Goal: Task Accomplishment & Management: Use online tool/utility

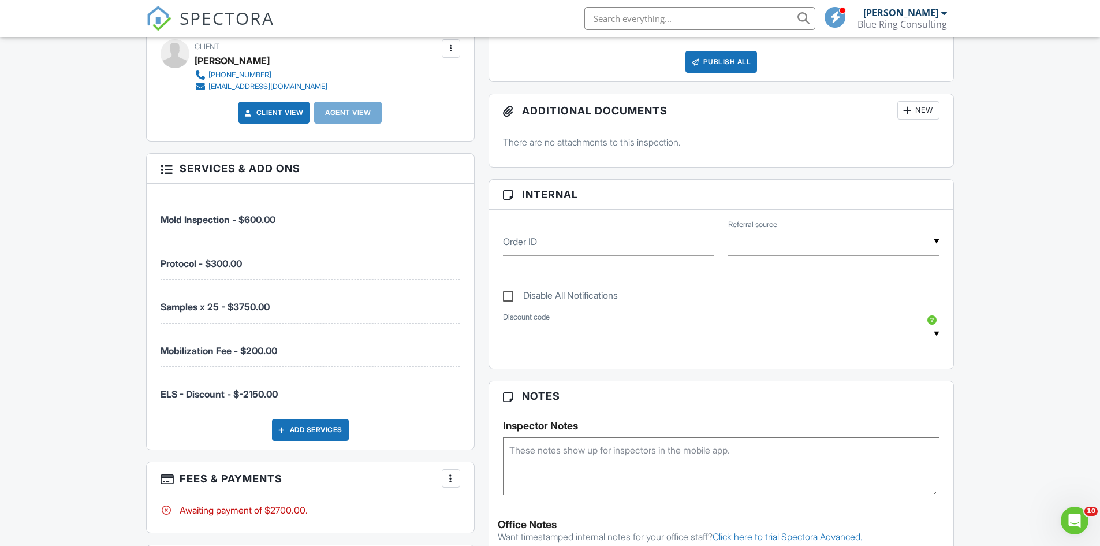
drag, startPoint x: 288, startPoint y: 390, endPoint x: 223, endPoint y: 392, distance: 64.7
click at [223, 392] on li "ELS - Discount - $-2150.00" at bounding box center [311, 388] width 300 height 43
click at [473, 386] on div "Mold Inspection - $600.00 Protocol - $300.00 Samples x 25 - $3750.00 Mobilizati…" at bounding box center [310, 317] width 327 height 266
drag, startPoint x: 291, startPoint y: 393, endPoint x: 173, endPoint y: 380, distance: 118.6
click at [173, 381] on li "ELS - Discount - $-2150.00" at bounding box center [311, 388] width 300 height 43
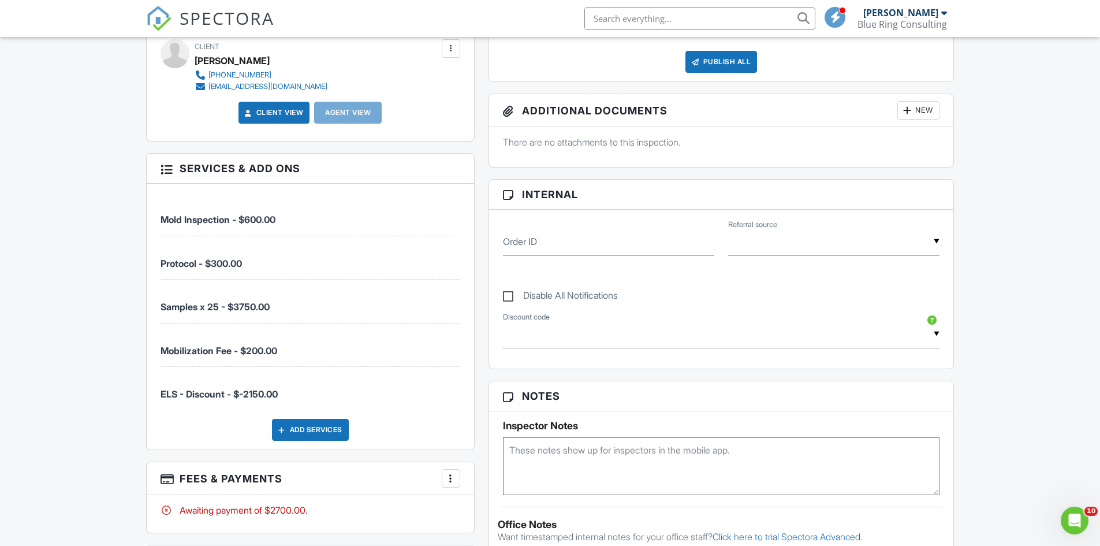
click at [354, 366] on li "Mobilization Fee - $200.00" at bounding box center [311, 344] width 300 height 43
drag, startPoint x: 311, startPoint y: 353, endPoint x: 214, endPoint y: 295, distance: 113.4
click at [196, 269] on ul "Mold Inspection - $600.00 Protocol - $300.00 Samples x 25 - $3750.00 Mobilizati…" at bounding box center [311, 300] width 300 height 217
click at [311, 311] on li "Samples x 25 - $3750.00" at bounding box center [311, 301] width 300 height 43
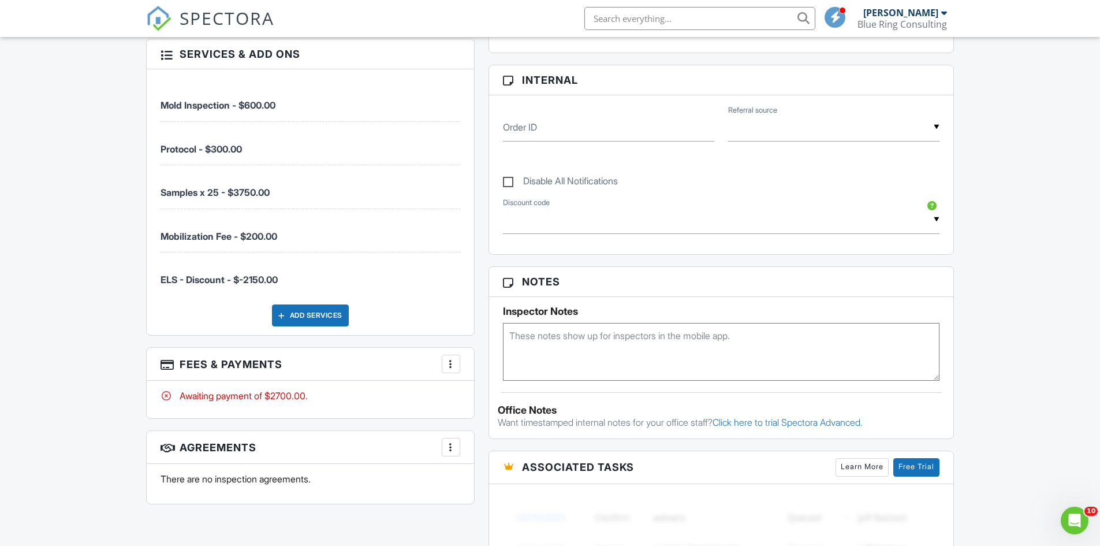
scroll to position [516, 0]
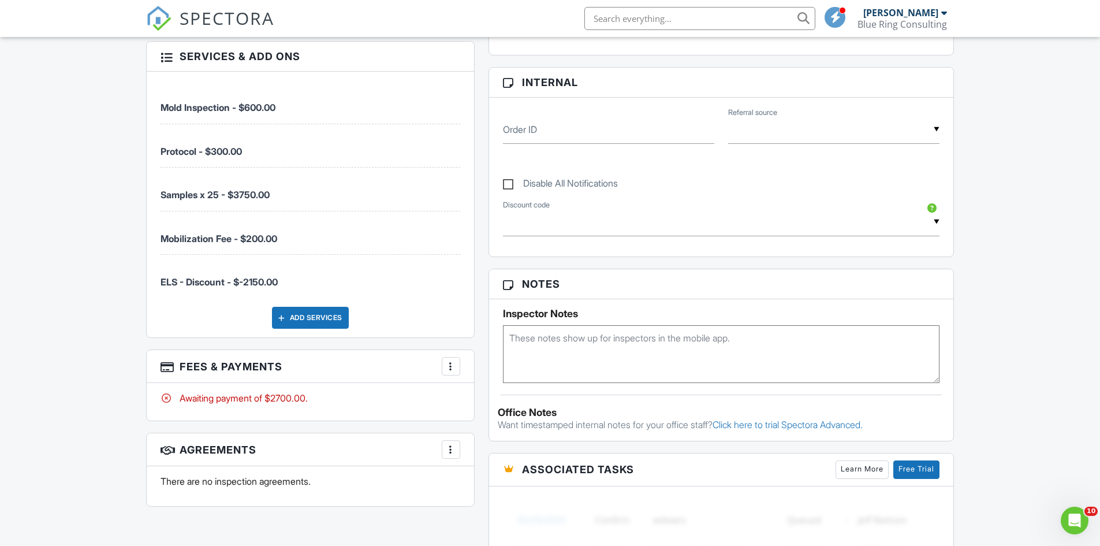
drag, startPoint x: 285, startPoint y: 278, endPoint x: 152, endPoint y: 277, distance: 132.8
click at [152, 277] on div "Mold Inspection - $600.00 Protocol - $300.00 Samples x 25 - $3750.00 Mobilizati…" at bounding box center [310, 205] width 327 height 266
click at [278, 269] on span "ELS - Discount - $-2150.00" at bounding box center [311, 276] width 300 height 24
drag, startPoint x: 292, startPoint y: 279, endPoint x: 159, endPoint y: 280, distance: 132.3
click at [159, 280] on div "Mold Inspection - $600.00 Protocol - $300.00 Samples x 25 - $3750.00 Mobilizati…" at bounding box center [310, 205] width 327 height 266
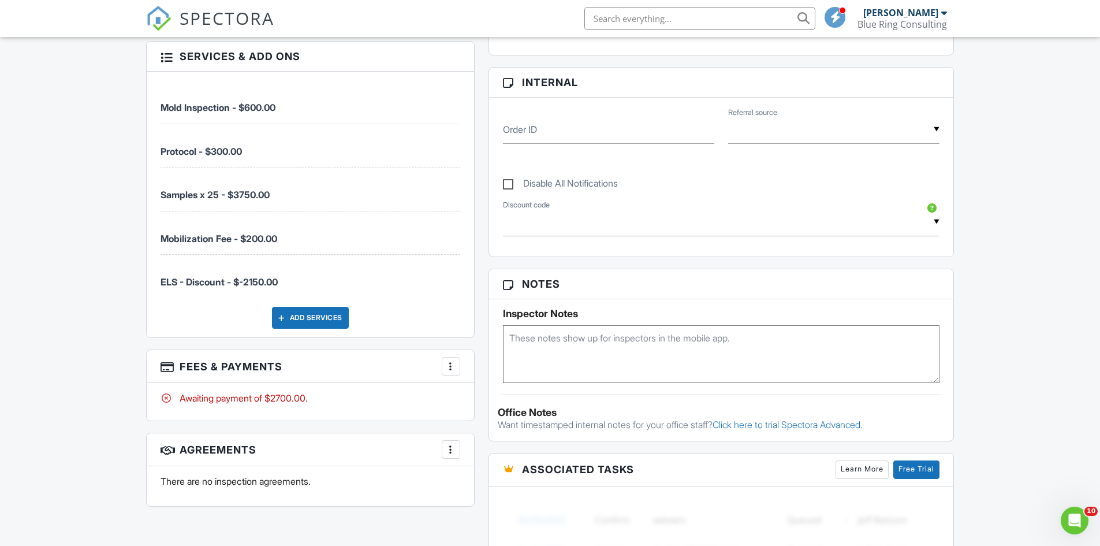
click at [286, 279] on li "ELS - Discount - $-2150.00" at bounding box center [311, 276] width 300 height 43
drag, startPoint x: 292, startPoint y: 281, endPoint x: 162, endPoint y: 281, distance: 130.0
click at [159, 281] on div "Mold Inspection - $600.00 Protocol - $300.00 Samples x 25 - $3750.00 Mobilizati…" at bounding box center [310, 205] width 327 height 266
click at [296, 262] on li "ELS - Discount - $-2150.00" at bounding box center [311, 276] width 300 height 43
drag, startPoint x: 286, startPoint y: 280, endPoint x: 194, endPoint y: 255, distance: 95.3
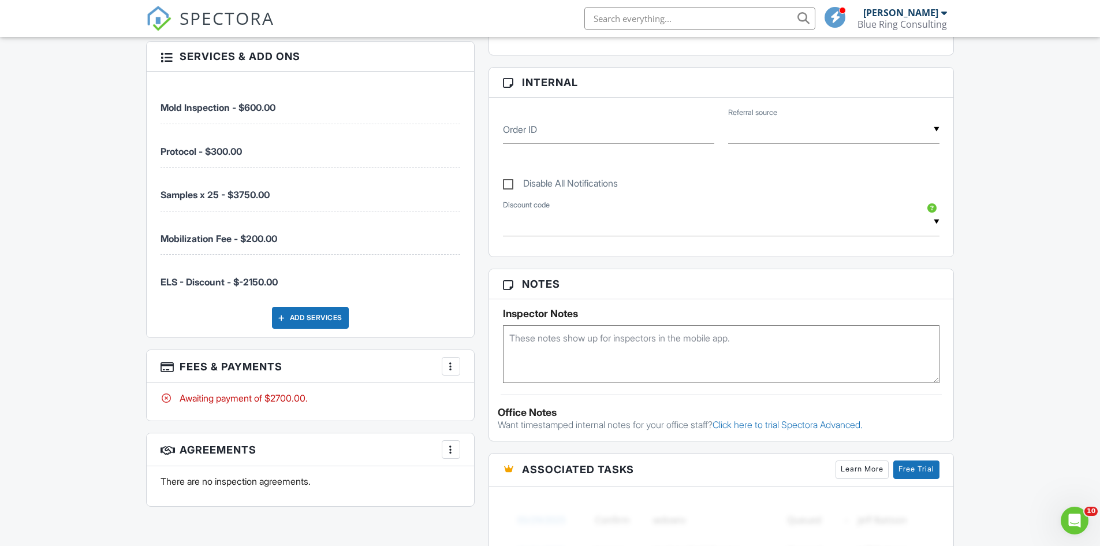
click at [159, 270] on div "Mold Inspection - $600.00 Protocol - $300.00 Samples x 25 - $3750.00 Mobilizati…" at bounding box center [310, 205] width 327 height 266
click at [328, 232] on li "Mobilization Fee - $200.00" at bounding box center [311, 232] width 300 height 43
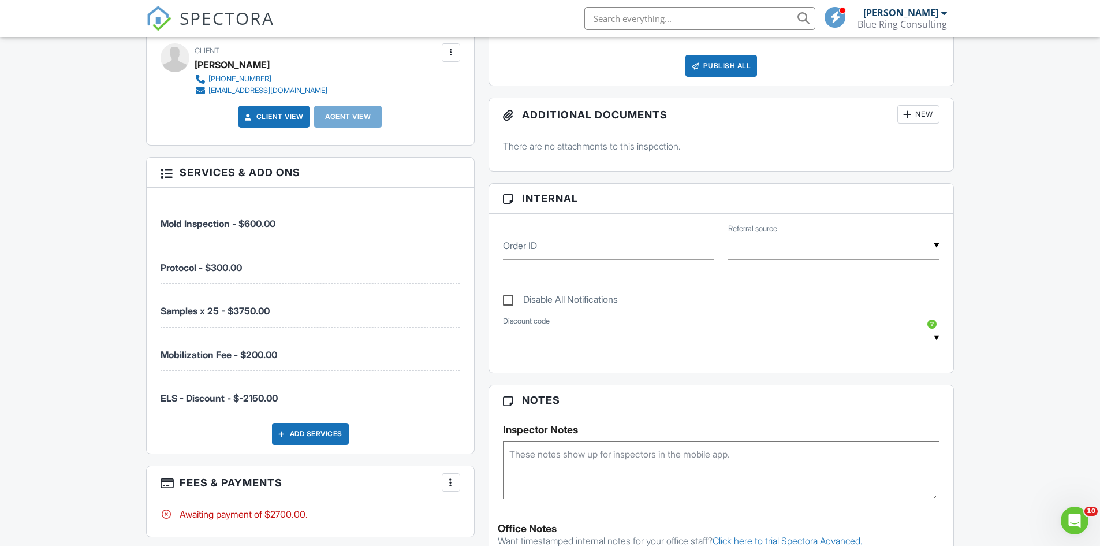
scroll to position [401, 0]
click at [128, 279] on div "Dashboard Templates Contacts Metrics Automations Advanced Settings Support Cent…" at bounding box center [550, 488] width 1100 height 1704
drag, startPoint x: 287, startPoint y: 305, endPoint x: 159, endPoint y: 303, distance: 128.2
click at [159, 303] on div "Mold Inspection - $600.00 Protocol - $300.00 Samples x 25 - $3750.00 Mobilizati…" at bounding box center [310, 320] width 327 height 266
click at [147, 299] on div "Mold Inspection - $600.00 Protocol - $300.00 Samples x 25 - $3750.00 Mobilizati…" at bounding box center [310, 320] width 327 height 266
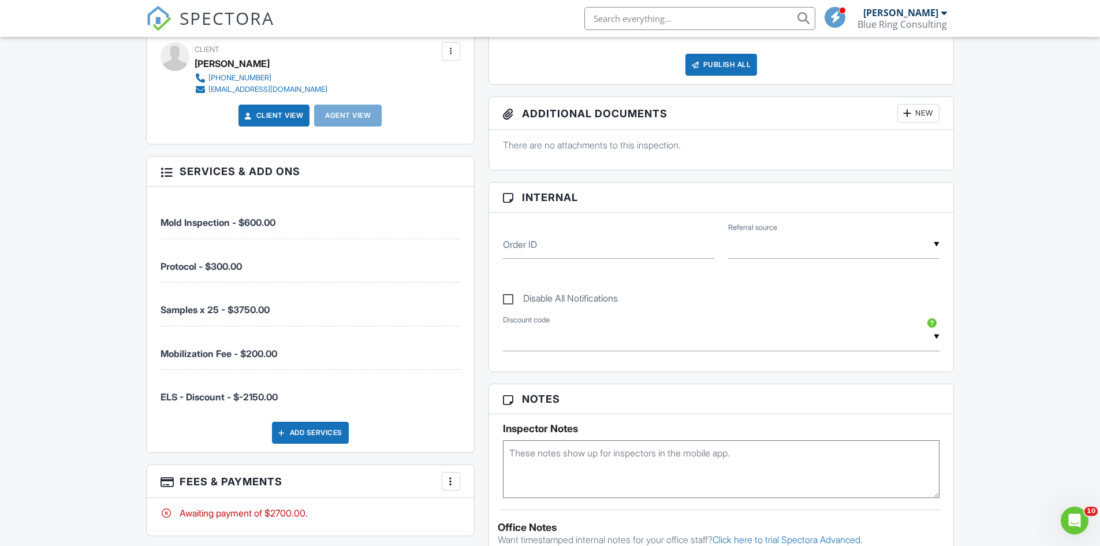
click at [120, 286] on div "Dashboard Templates Contacts Metrics Automations Advanced Settings Support Cent…" at bounding box center [550, 488] width 1100 height 1704
drag, startPoint x: 291, startPoint y: 397, endPoint x: 196, endPoint y: 388, distance: 95.7
click at [196, 388] on li "ELS - Discount - $-2150.00" at bounding box center [311, 391] width 300 height 43
click at [218, 416] on div "Mold Inspection - $600.00 Protocol - $300.00 Samples x 25 - $3750.00 Mobilizati…" at bounding box center [310, 320] width 327 height 266
click at [277, 312] on li "Samples x 25 - $3750.00" at bounding box center [311, 303] width 300 height 43
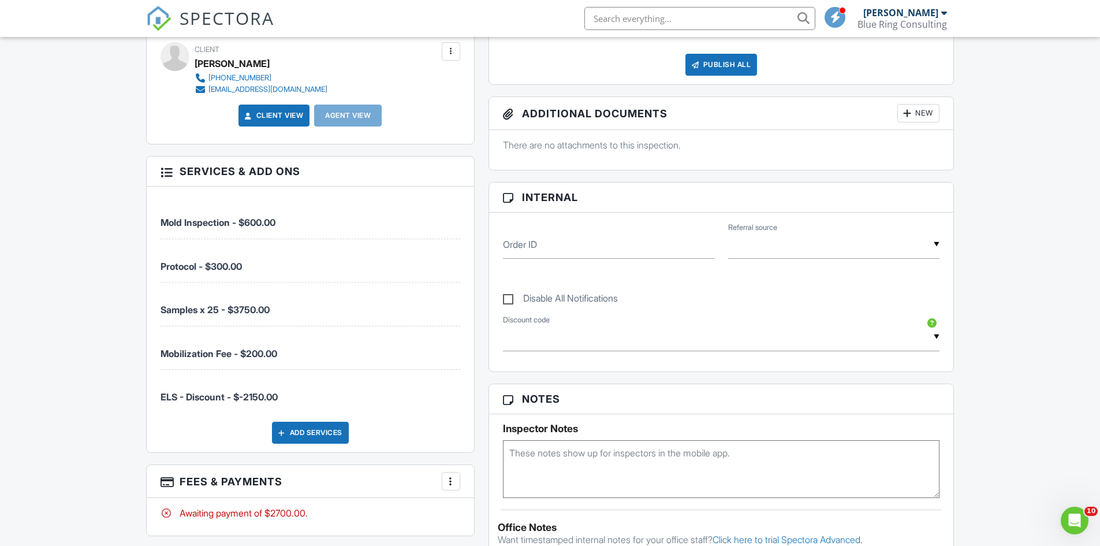
drag, startPoint x: 276, startPoint y: 308, endPoint x: 234, endPoint y: 311, distance: 41.6
click at [234, 311] on li "Samples x 25 - $3750.00" at bounding box center [311, 303] width 300 height 43
click at [244, 309] on span "Samples x 25 - $3750.00" at bounding box center [215, 310] width 109 height 12
click at [303, 315] on li "Samples x 25 - $3750.00" at bounding box center [311, 303] width 300 height 43
drag, startPoint x: 282, startPoint y: 307, endPoint x: 214, endPoint y: 313, distance: 68.4
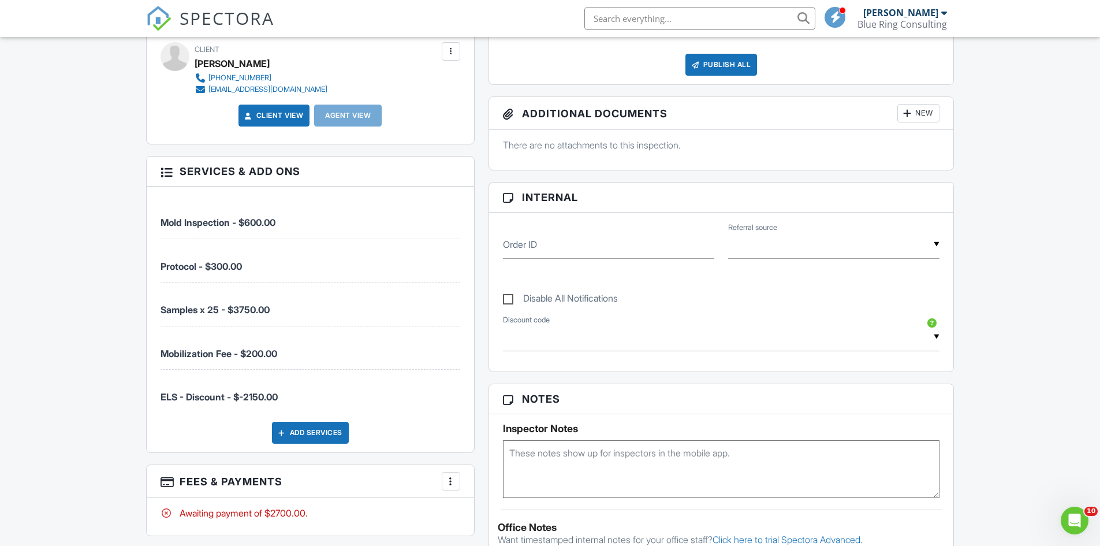
click at [214, 312] on li "Samples x 25 - $3750.00" at bounding box center [311, 303] width 300 height 43
click at [302, 312] on li "Samples x 25 - $3750.00" at bounding box center [311, 303] width 300 height 43
drag, startPoint x: 282, startPoint y: 308, endPoint x: 158, endPoint y: 308, distance: 124.2
click at [157, 308] on div "Mold Inspection - $600.00 Protocol - $300.00 Samples x 25 - $3750.00 Mobilizati…" at bounding box center [310, 320] width 327 height 266
click at [311, 310] on li "Samples x 25 - $3750.00" at bounding box center [311, 303] width 300 height 43
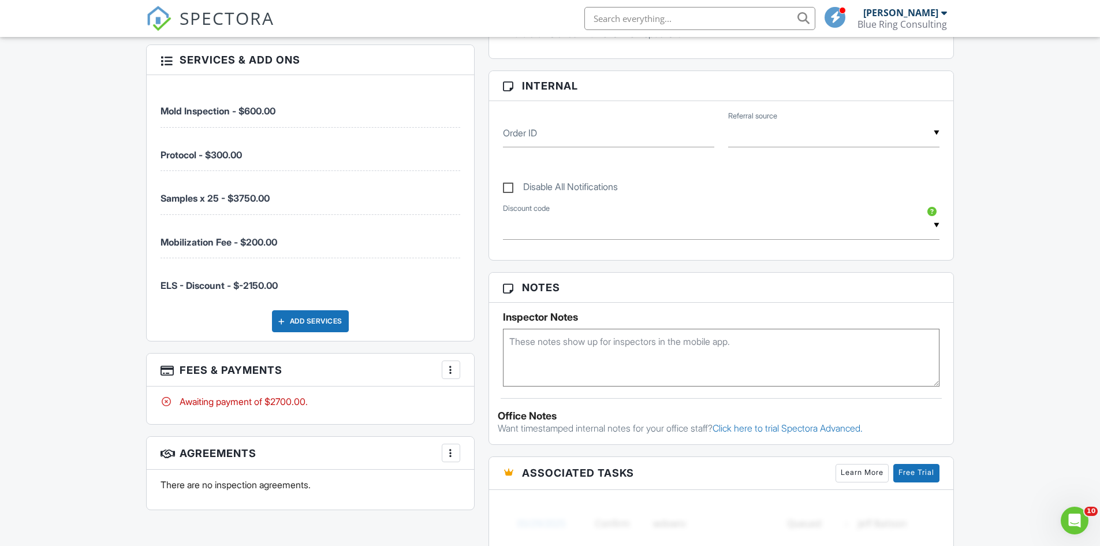
scroll to position [513, 0]
drag, startPoint x: 292, startPoint y: 284, endPoint x: 129, endPoint y: 292, distance: 162.5
click at [131, 292] on div "Dashboard Templates Contacts Metrics Automations Advanced Settings Support Cent…" at bounding box center [550, 376] width 1100 height 1704
click at [167, 307] on div "Mold Inspection - $600.00 Protocol - $300.00 Samples x 25 - $3750.00 Mobilizati…" at bounding box center [310, 208] width 327 height 266
drag, startPoint x: 295, startPoint y: 285, endPoint x: 157, endPoint y: 111, distance: 222.4
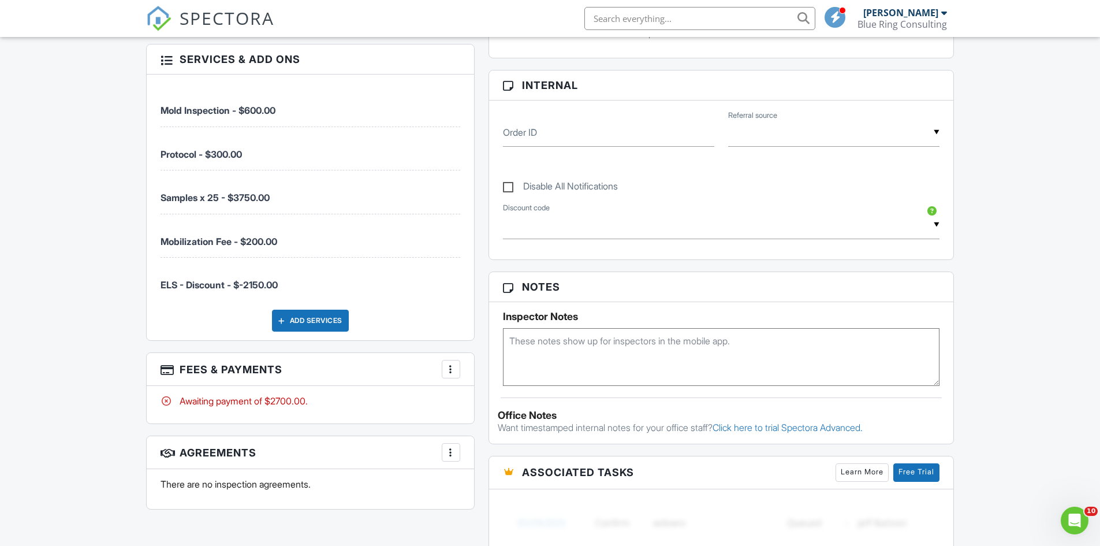
click at [157, 111] on div "Mold Inspection - $600.00 Protocol - $300.00 Samples x 25 - $3750.00 Mobilizati…" at bounding box center [310, 208] width 327 height 266
click at [138, 144] on div "Dashboard Templates Contacts Metrics Automations Advanced Settings Support Cent…" at bounding box center [550, 376] width 1100 height 1704
click at [134, 176] on div "Dashboard Templates Contacts Metrics Automations Advanced Settings Support Cent…" at bounding box center [550, 376] width 1100 height 1704
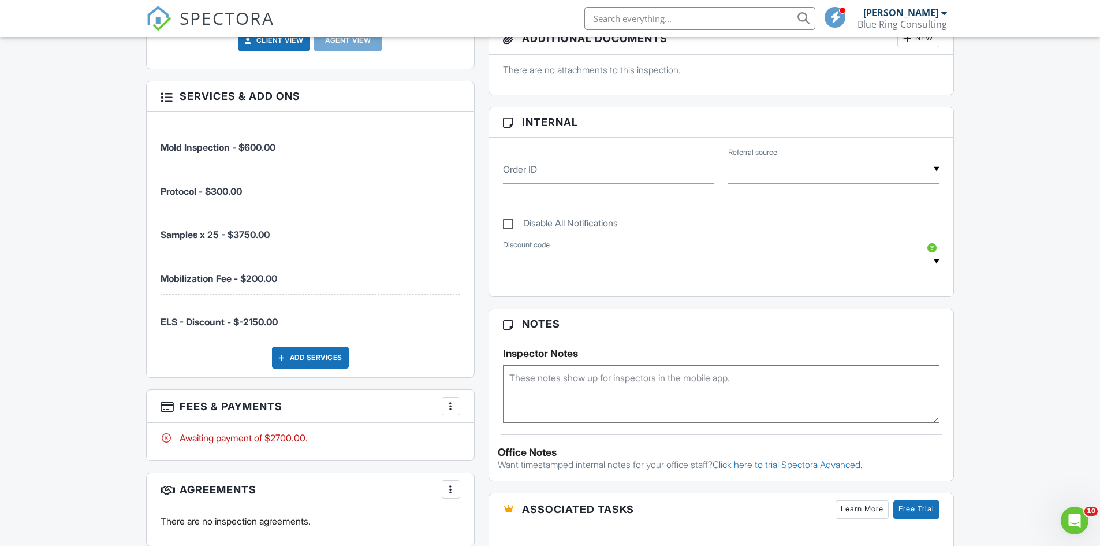
scroll to position [479, 0]
